Goal: Navigation & Orientation: Find specific page/section

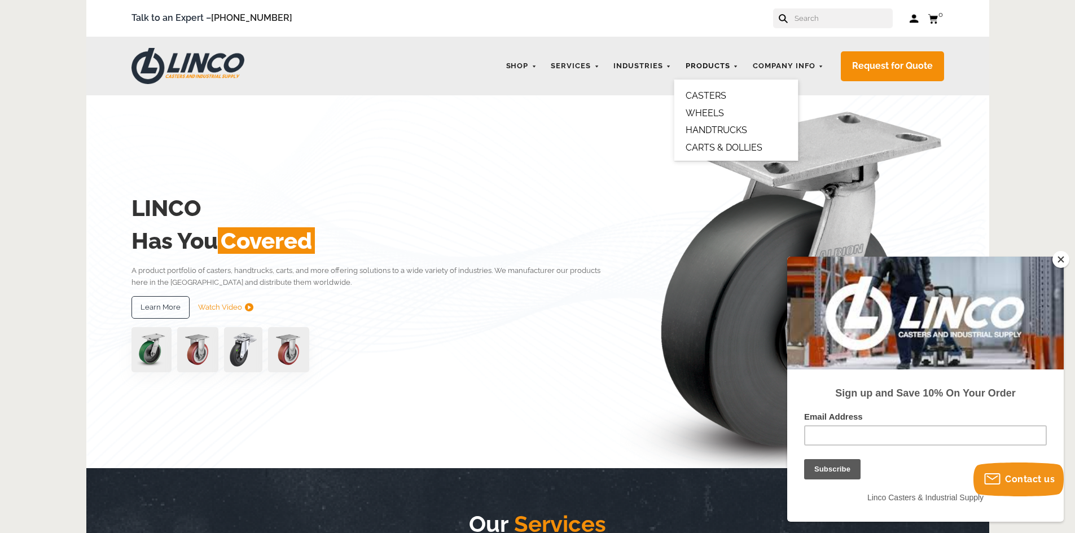
click at [713, 63] on link "Products" at bounding box center [712, 66] width 64 height 22
click at [705, 95] on link "CASTERS" at bounding box center [706, 95] width 41 height 11
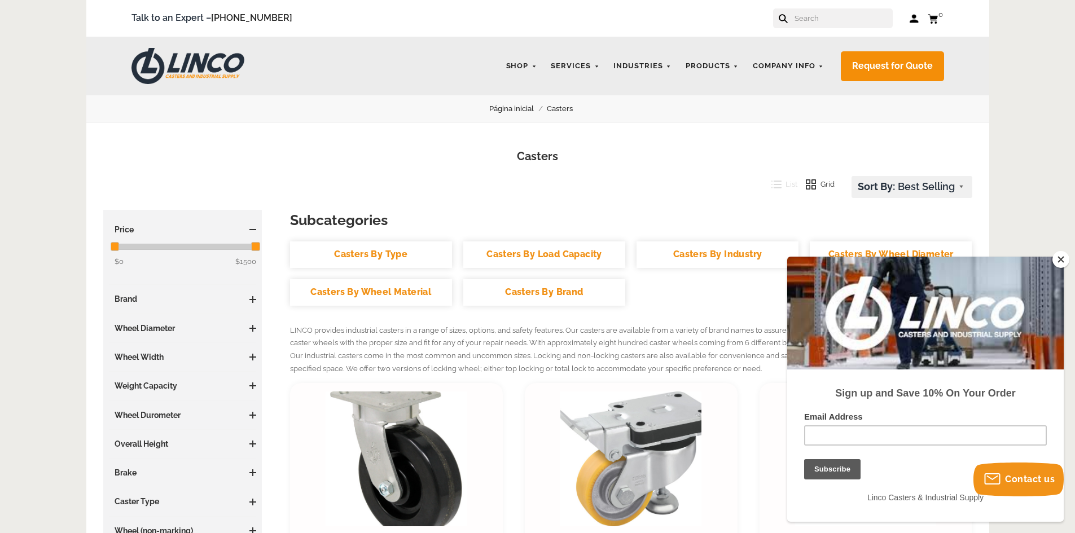
click at [1068, 257] on button "Close" at bounding box center [1061, 259] width 17 height 17
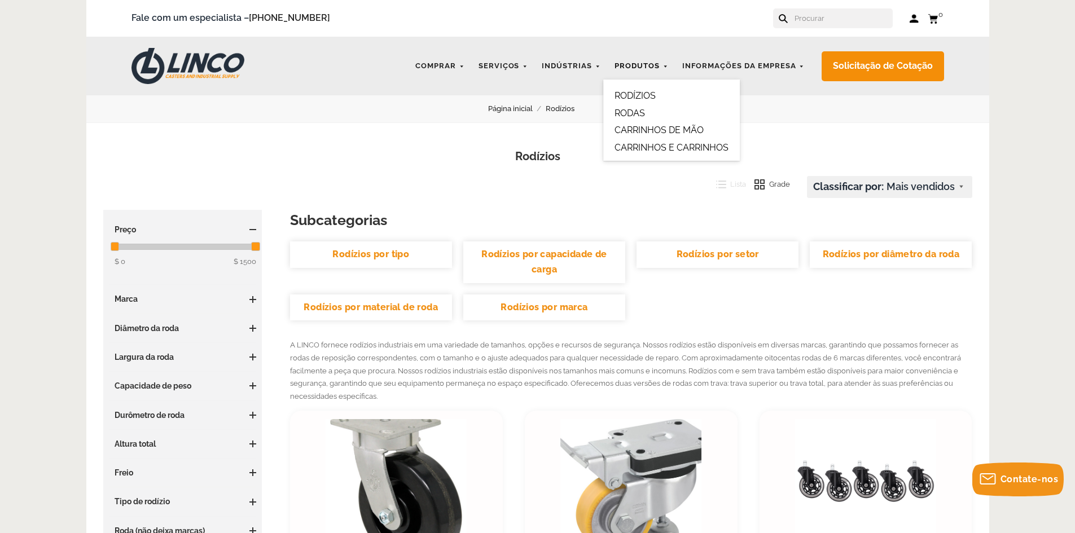
click at [665, 64] on link "Produtos" at bounding box center [641, 66] width 65 height 22
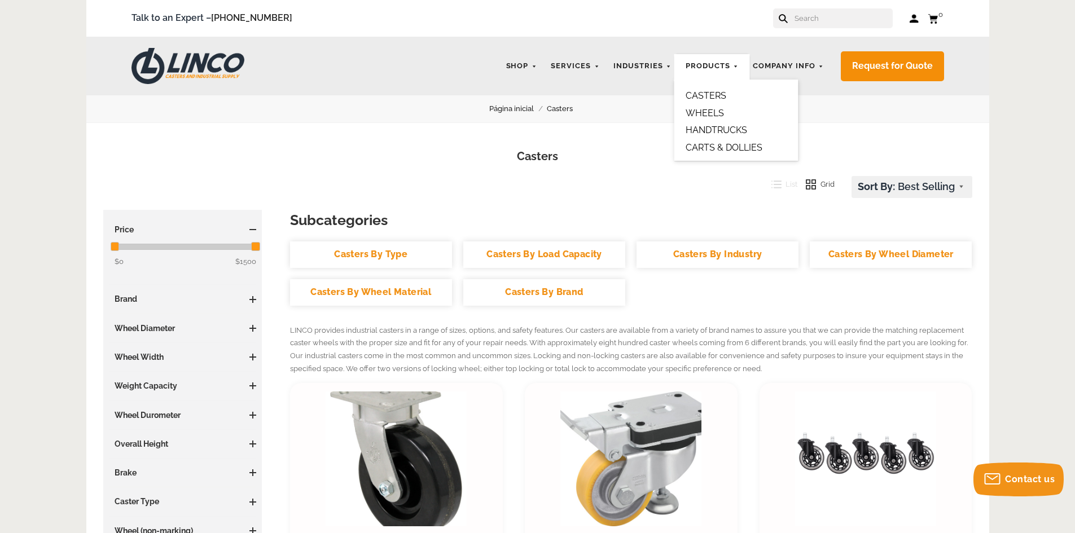
click at [718, 65] on link "Products" at bounding box center [712, 66] width 64 height 22
